Goal: Find specific page/section: Find specific page/section

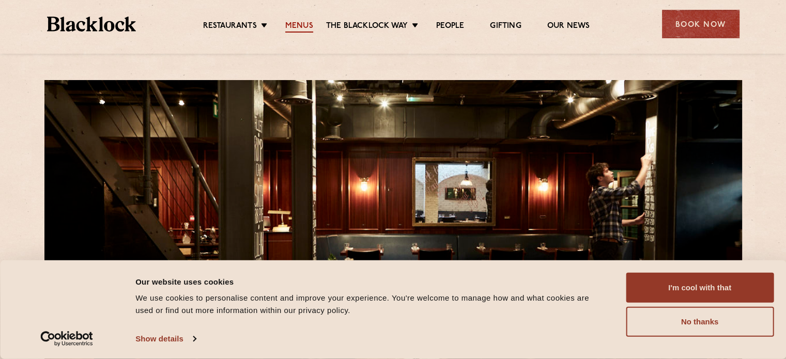
click at [292, 24] on link "Menus" at bounding box center [299, 26] width 28 height 11
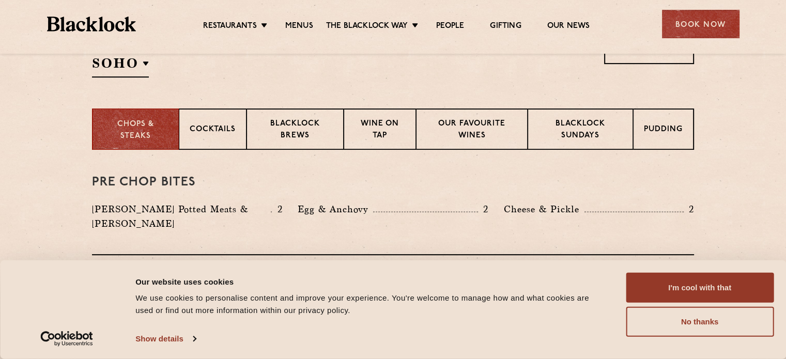
scroll to position [371, 0]
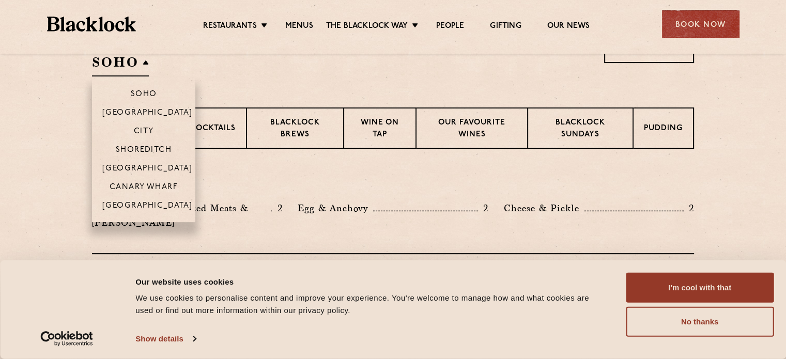
click at [136, 69] on h2 "SOHO" at bounding box center [120, 64] width 57 height 23
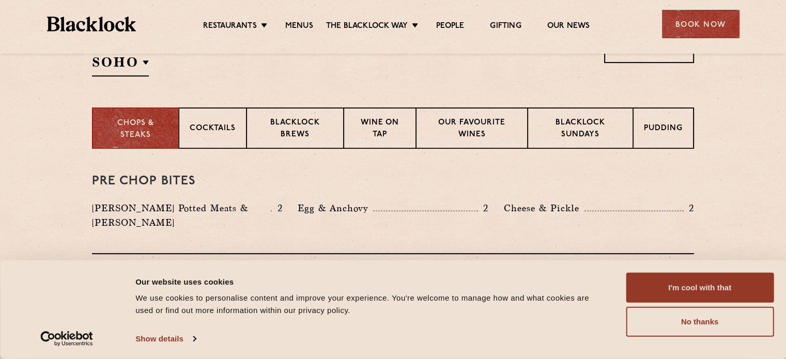
click at [249, 67] on div "Select a restaurant SOHO Soho Birmingham City Shoreditch Covent Garden Canary W…" at bounding box center [393, 56] width 602 height 42
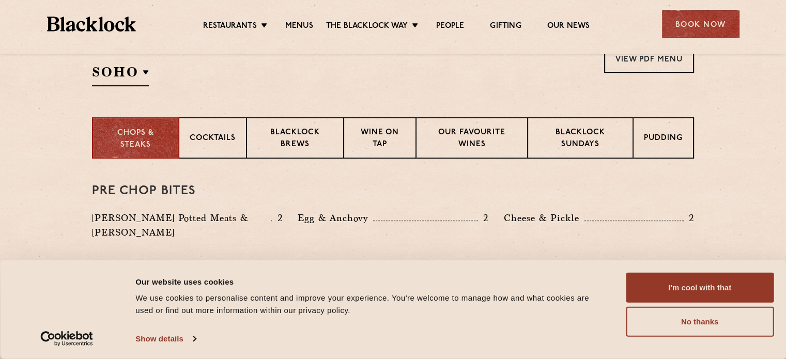
scroll to position [360, 0]
click at [314, 148] on p "Blacklock Brews" at bounding box center [294, 140] width 75 height 24
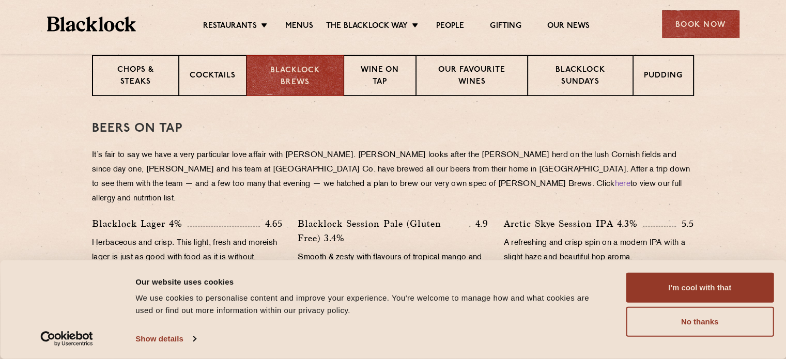
scroll to position [395, 0]
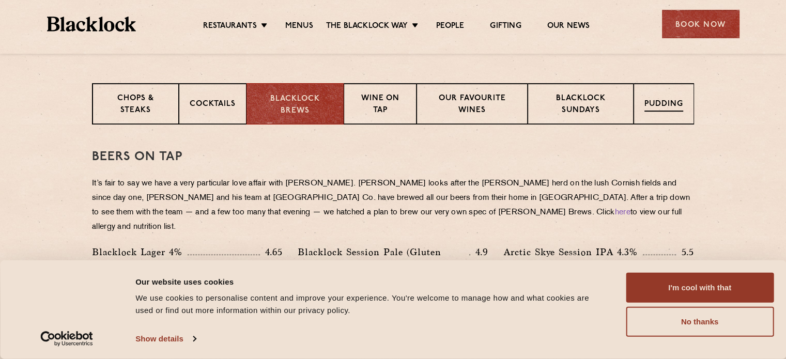
click at [667, 99] on p "Pudding" at bounding box center [663, 105] width 39 height 13
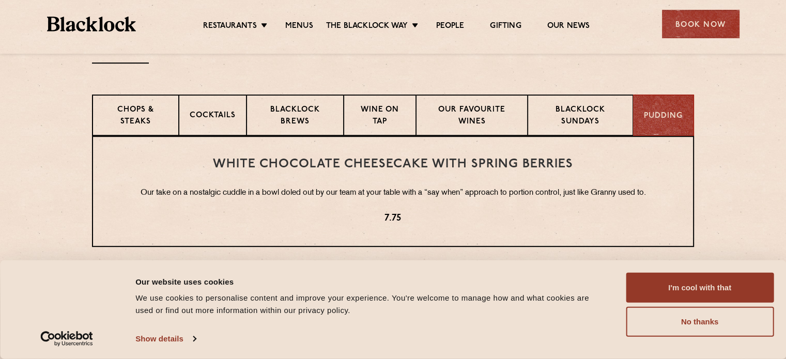
scroll to position [378, 0]
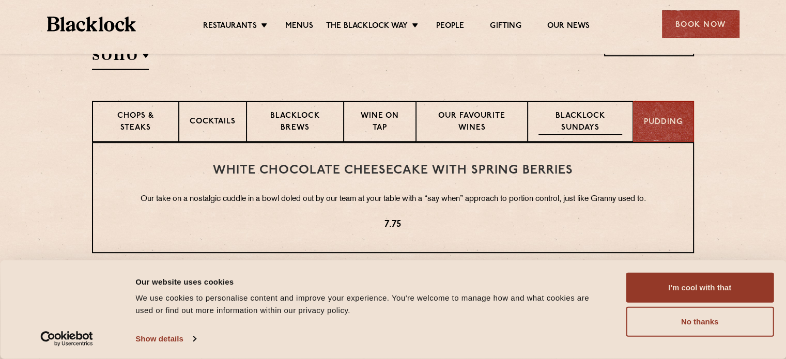
click at [570, 122] on p "Blacklock Sundays" at bounding box center [580, 123] width 84 height 24
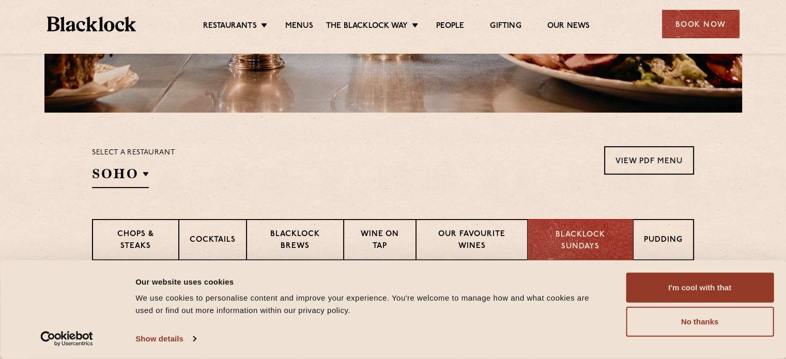
scroll to position [397, 0]
